Goal: Task Accomplishment & Management: Manage account settings

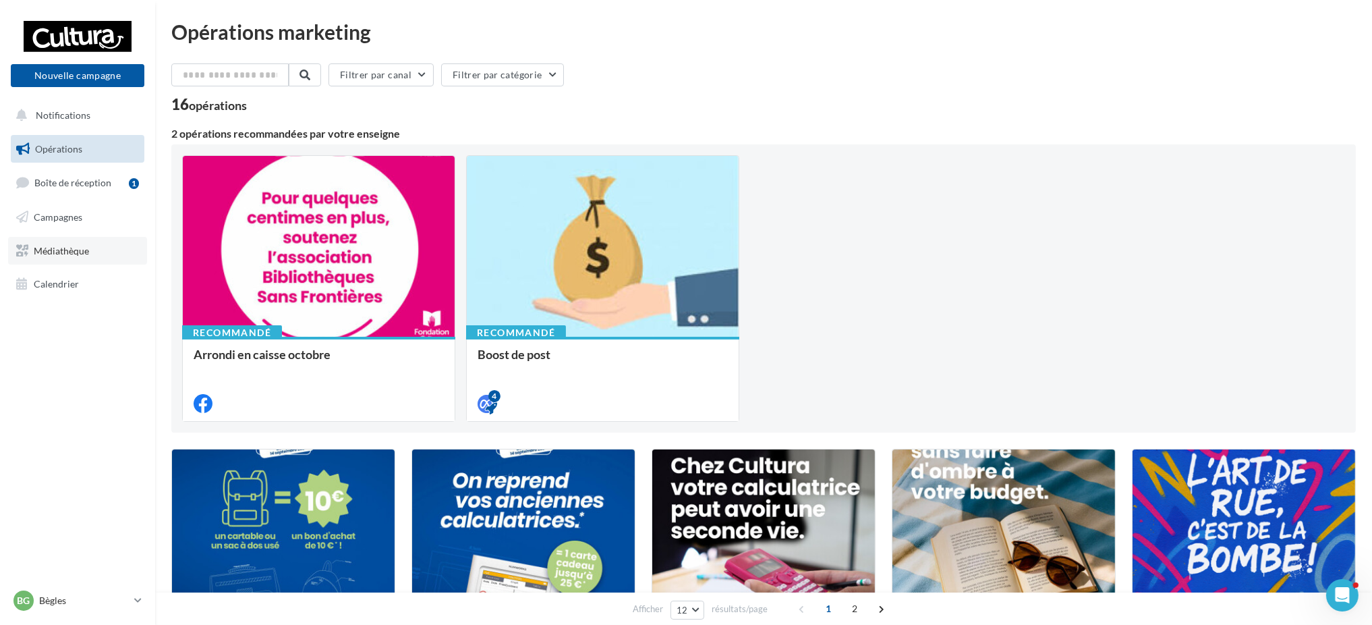
click at [52, 249] on span "Médiathèque" at bounding box center [61, 249] width 55 height 11
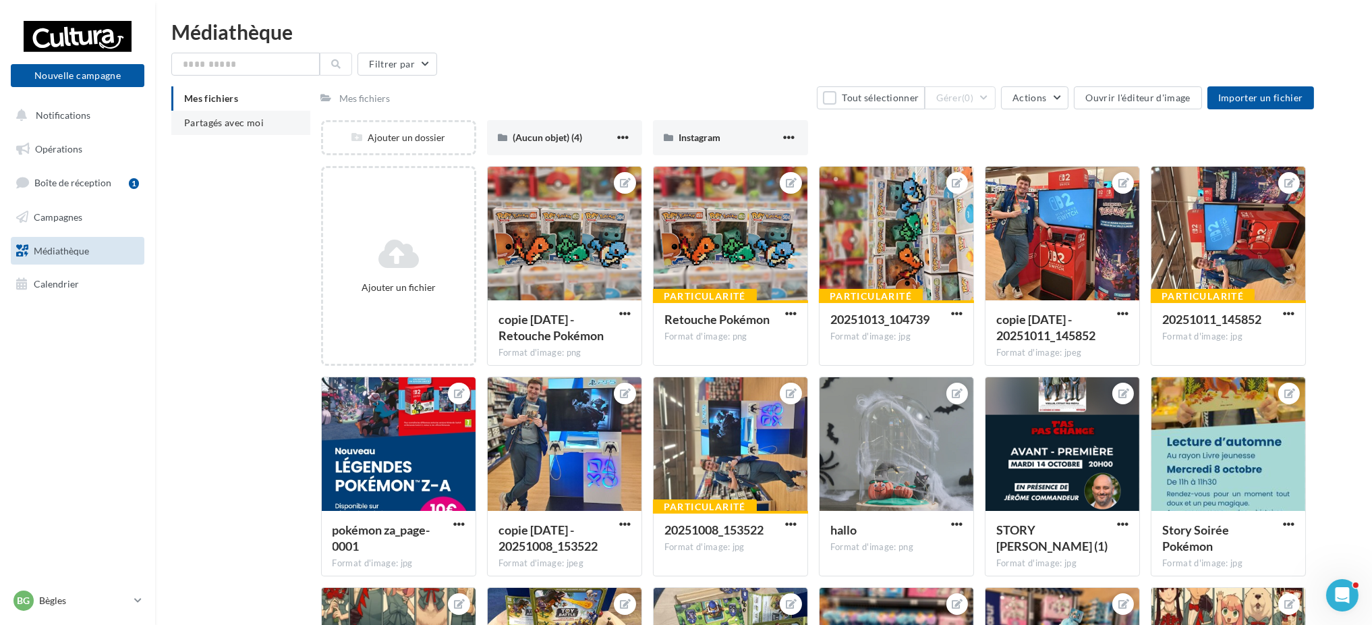
click at [254, 122] on span "Partagés avec moi" at bounding box center [224, 122] width 80 height 11
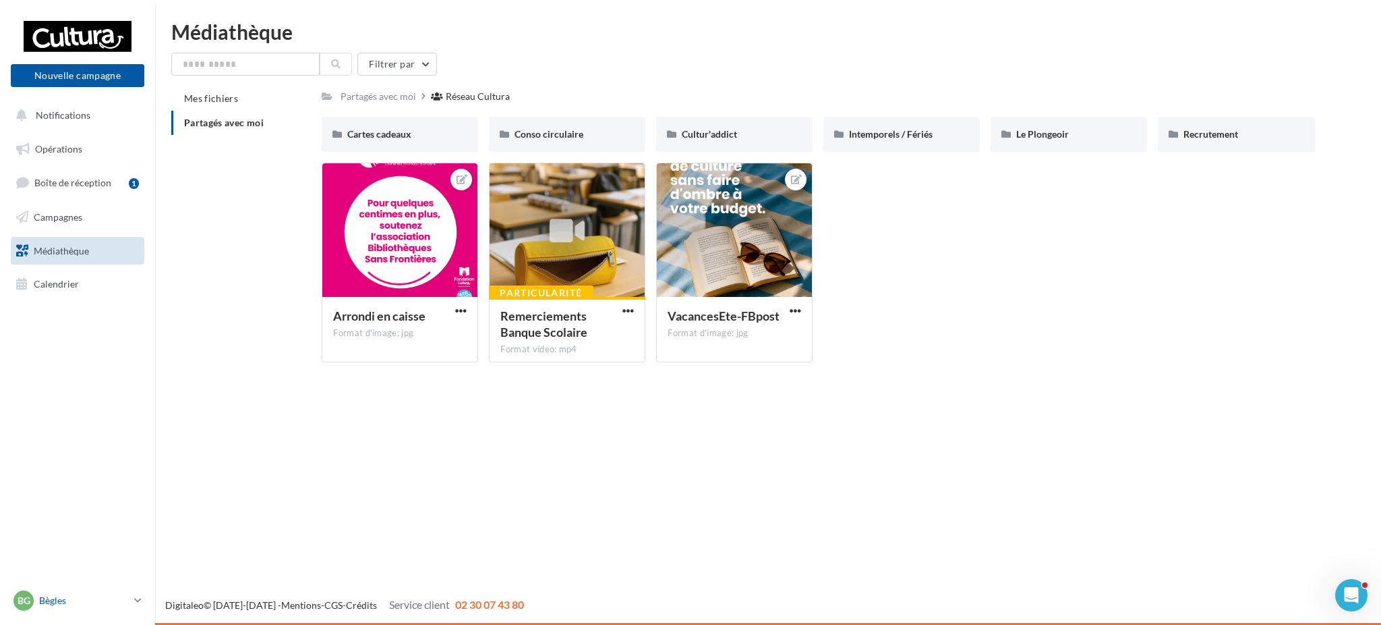
click at [48, 598] on p "Bègles" at bounding box center [84, 599] width 90 height 13
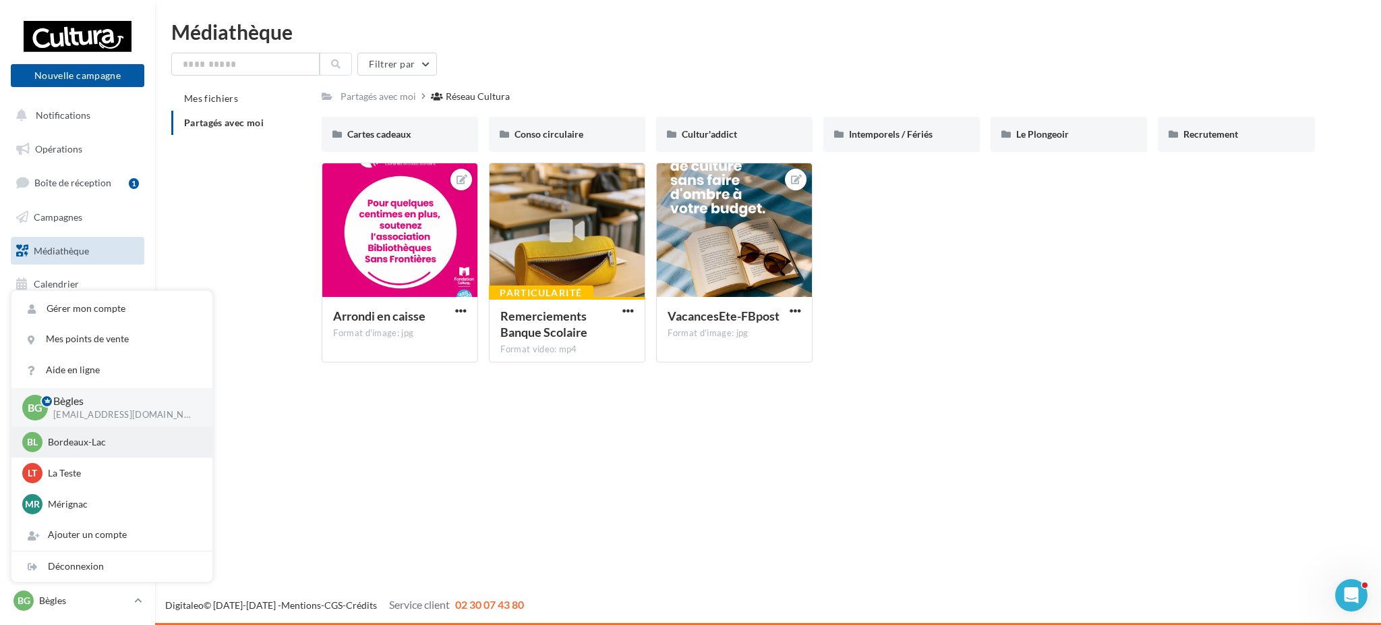
click at [78, 440] on p "Bordeaux-Lac" at bounding box center [122, 441] width 148 height 13
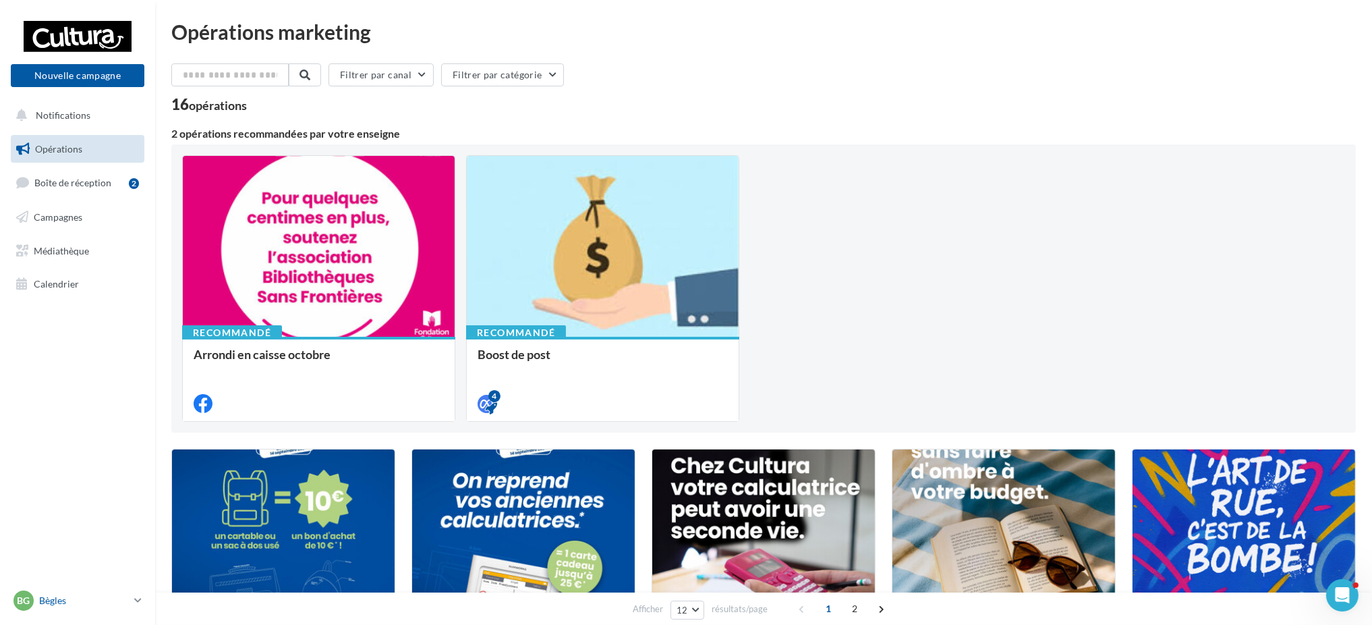
click at [68, 595] on p "Bègles" at bounding box center [84, 599] width 90 height 13
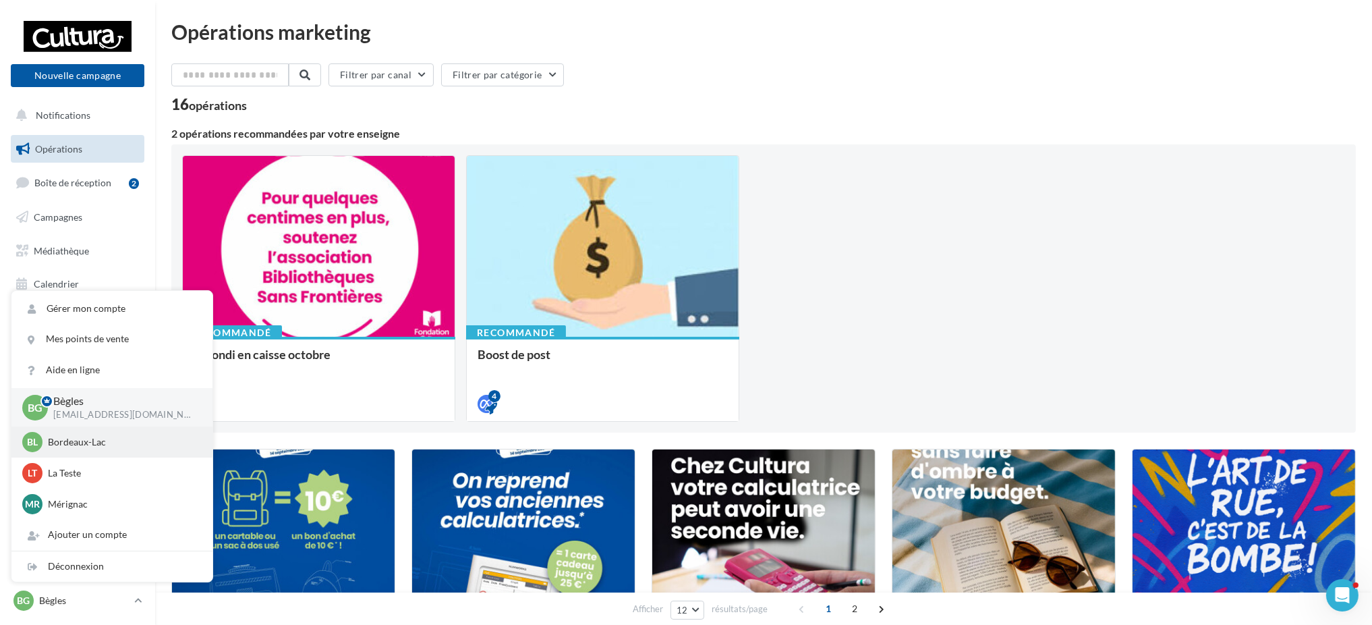
click at [90, 449] on div "[PERSON_NAME]-Lac [PERSON_NAME][EMAIL_ADDRESS][DOMAIN_NAME]" at bounding box center [111, 442] width 179 height 20
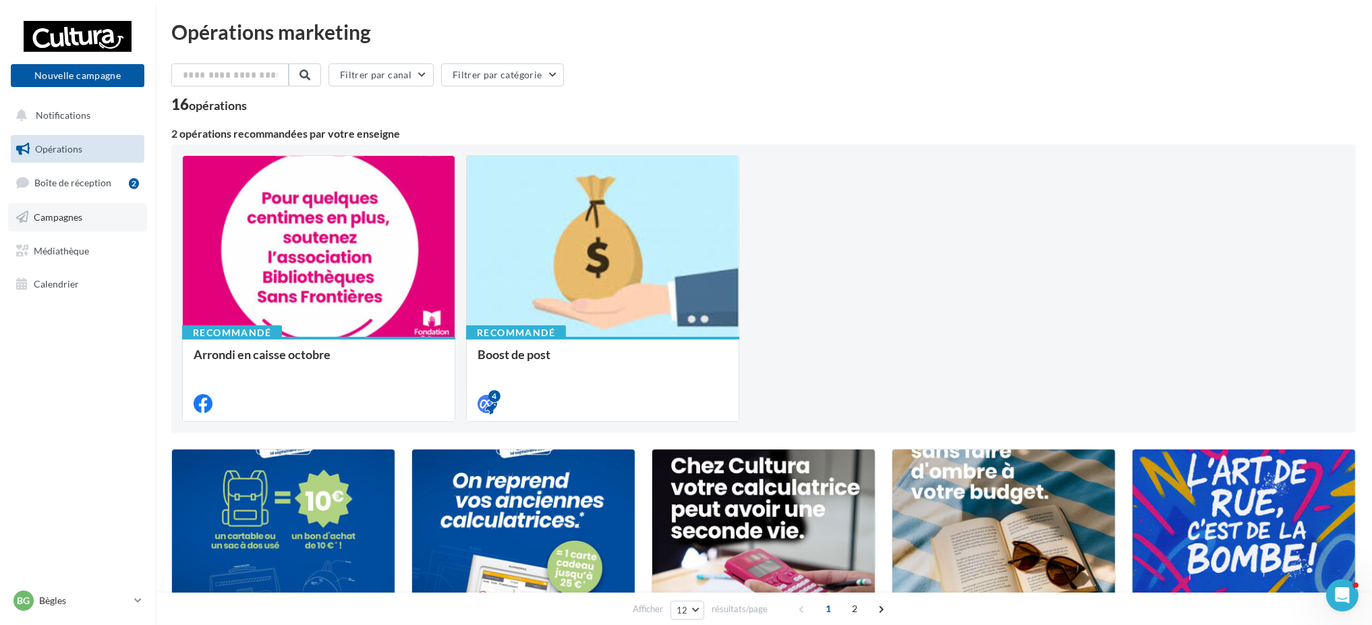
click at [82, 206] on link "Campagnes" at bounding box center [77, 217] width 139 height 28
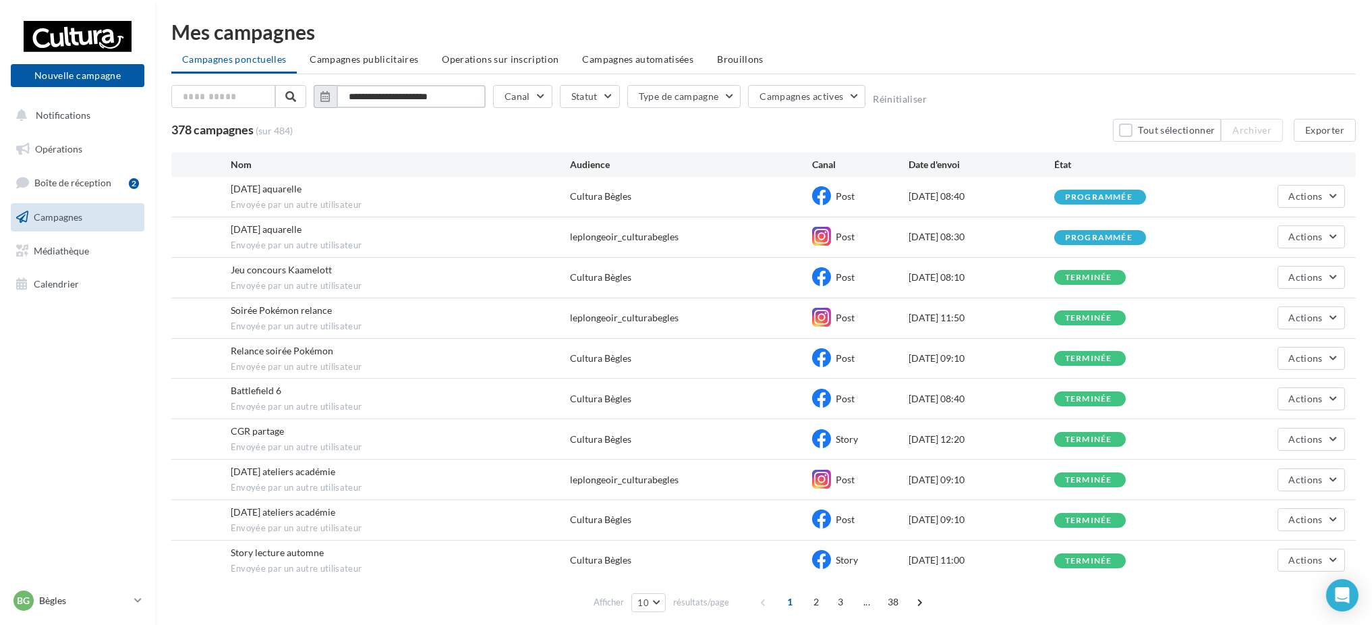
click at [387, 98] on input "**********" at bounding box center [411, 96] width 149 height 23
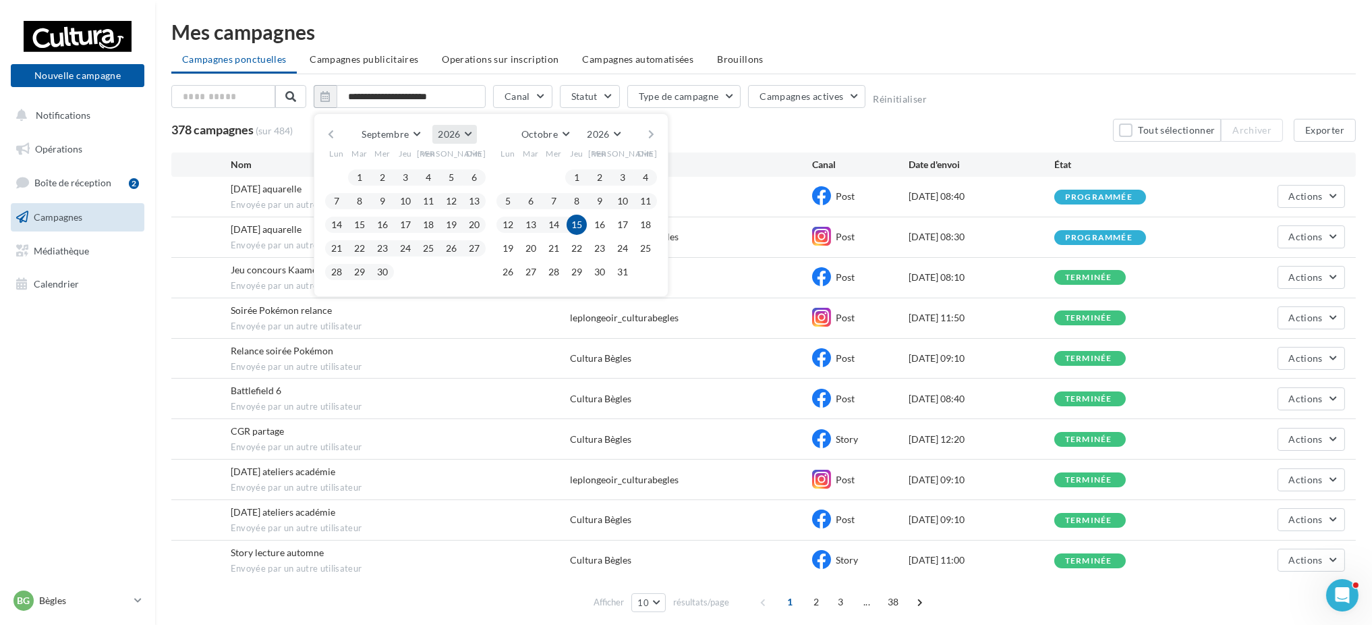
click at [449, 126] on button "2026" at bounding box center [454, 134] width 44 height 19
click at [425, 160] on button "2025" at bounding box center [429, 166] width 94 height 24
click at [337, 180] on button "1" at bounding box center [336, 177] width 20 height 20
click at [364, 271] on button "30" at bounding box center [359, 272] width 20 height 20
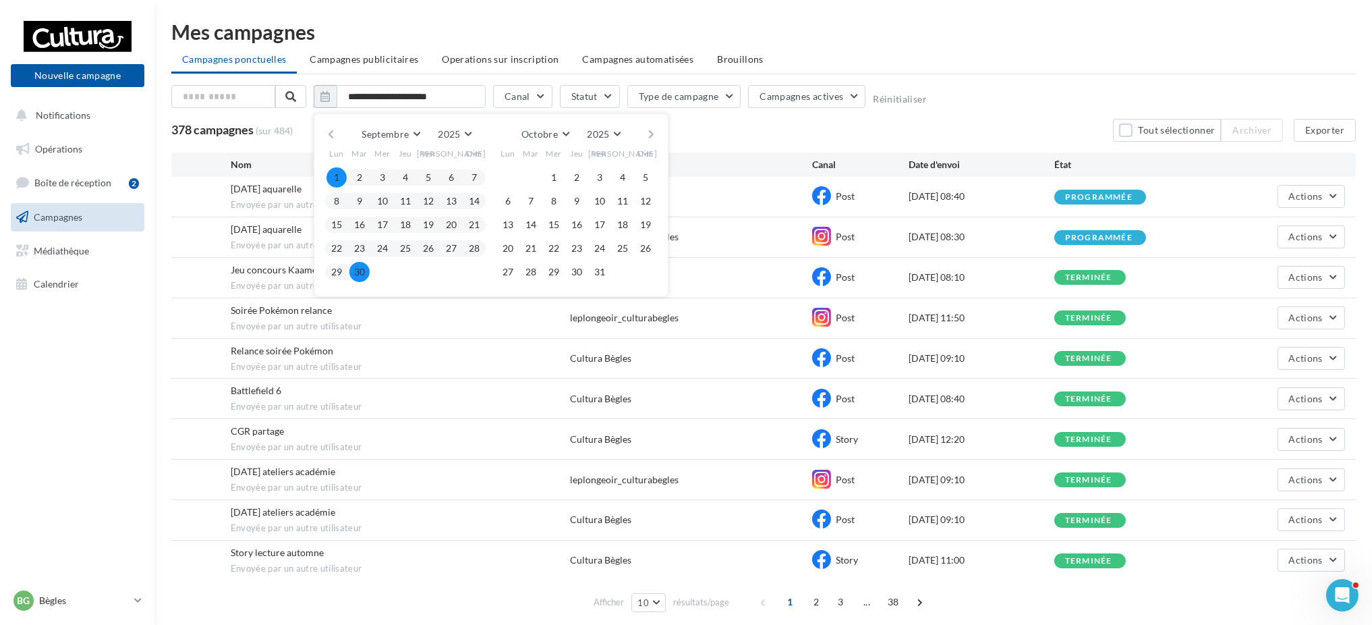
type input "**********"
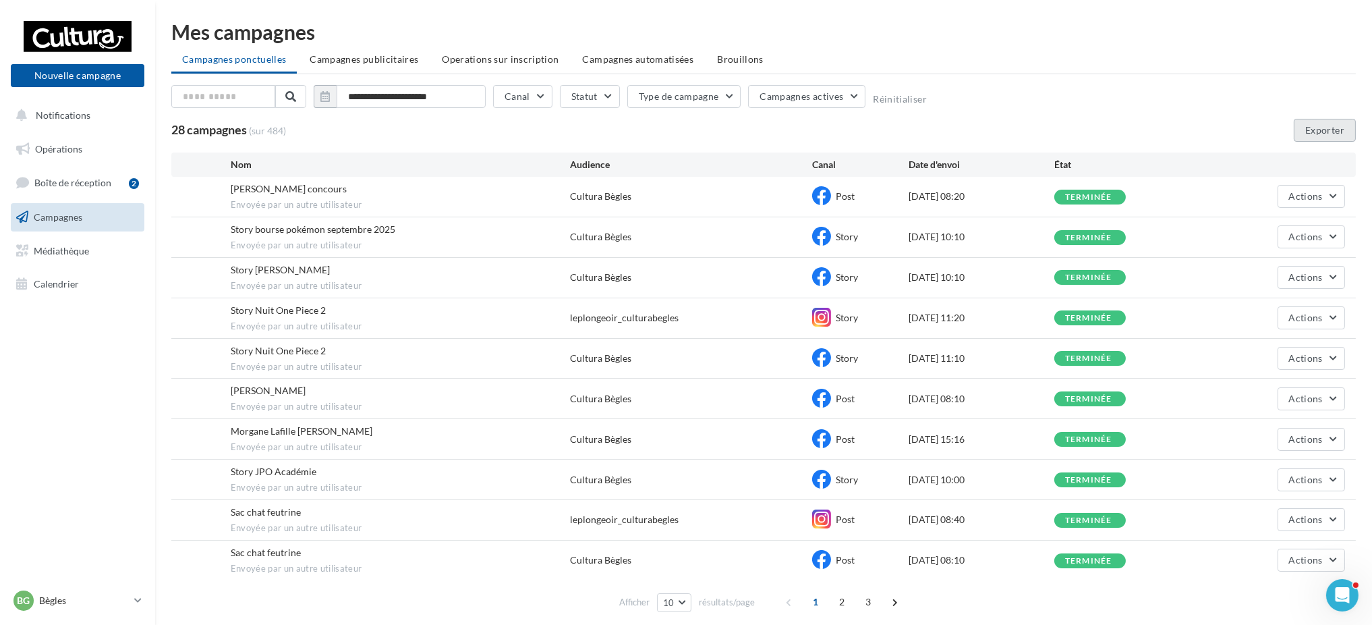
click at [1333, 129] on button "Exporter" at bounding box center [1325, 130] width 62 height 23
click at [67, 596] on p "Bègles" at bounding box center [84, 599] width 90 height 13
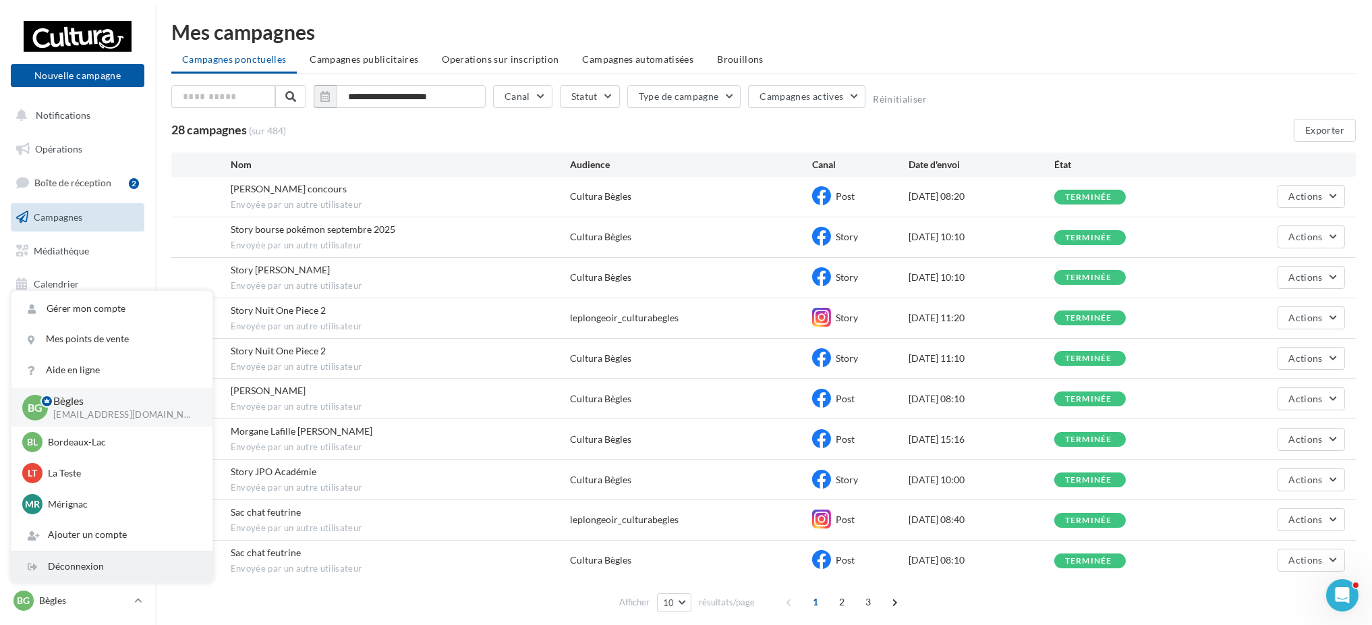
click at [80, 570] on div "Déconnexion" at bounding box center [111, 566] width 201 height 30
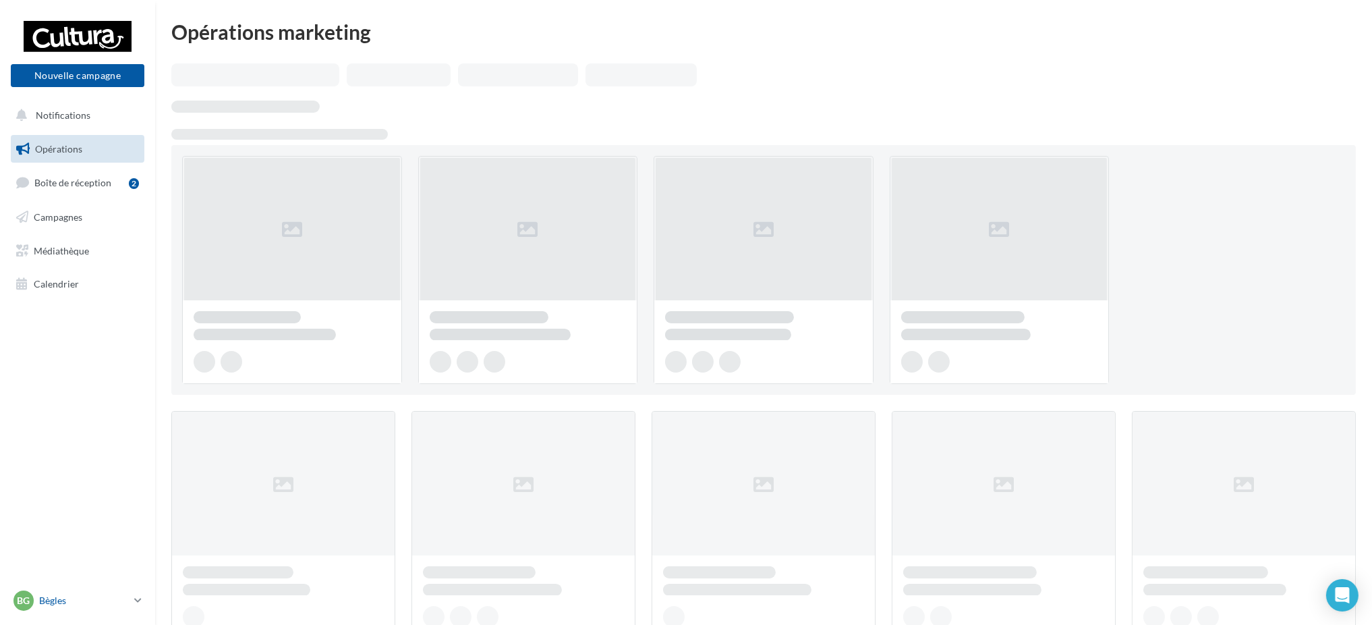
click at [76, 592] on div "Bg Bègles [EMAIL_ADDRESS][DOMAIN_NAME]" at bounding box center [70, 600] width 115 height 20
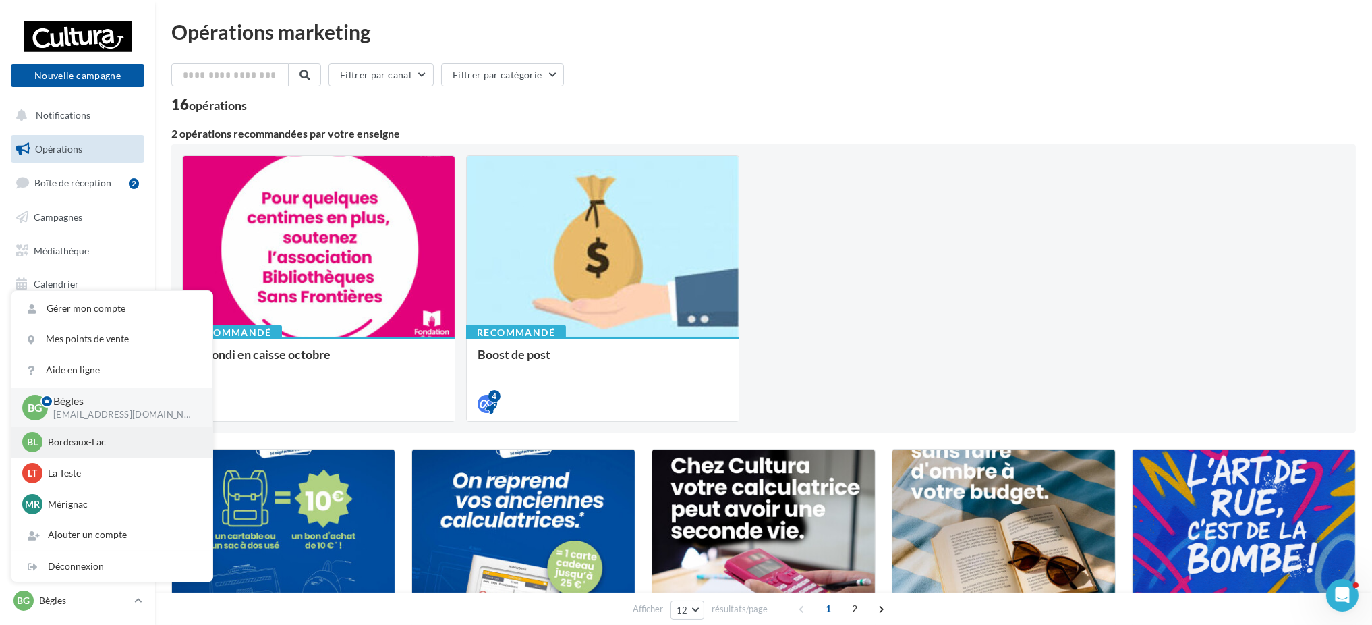
click at [108, 449] on div "[PERSON_NAME]-Lac [PERSON_NAME][EMAIL_ADDRESS][DOMAIN_NAME]" at bounding box center [111, 442] width 179 height 20
